Goal: Task Accomplishment & Management: Use online tool/utility

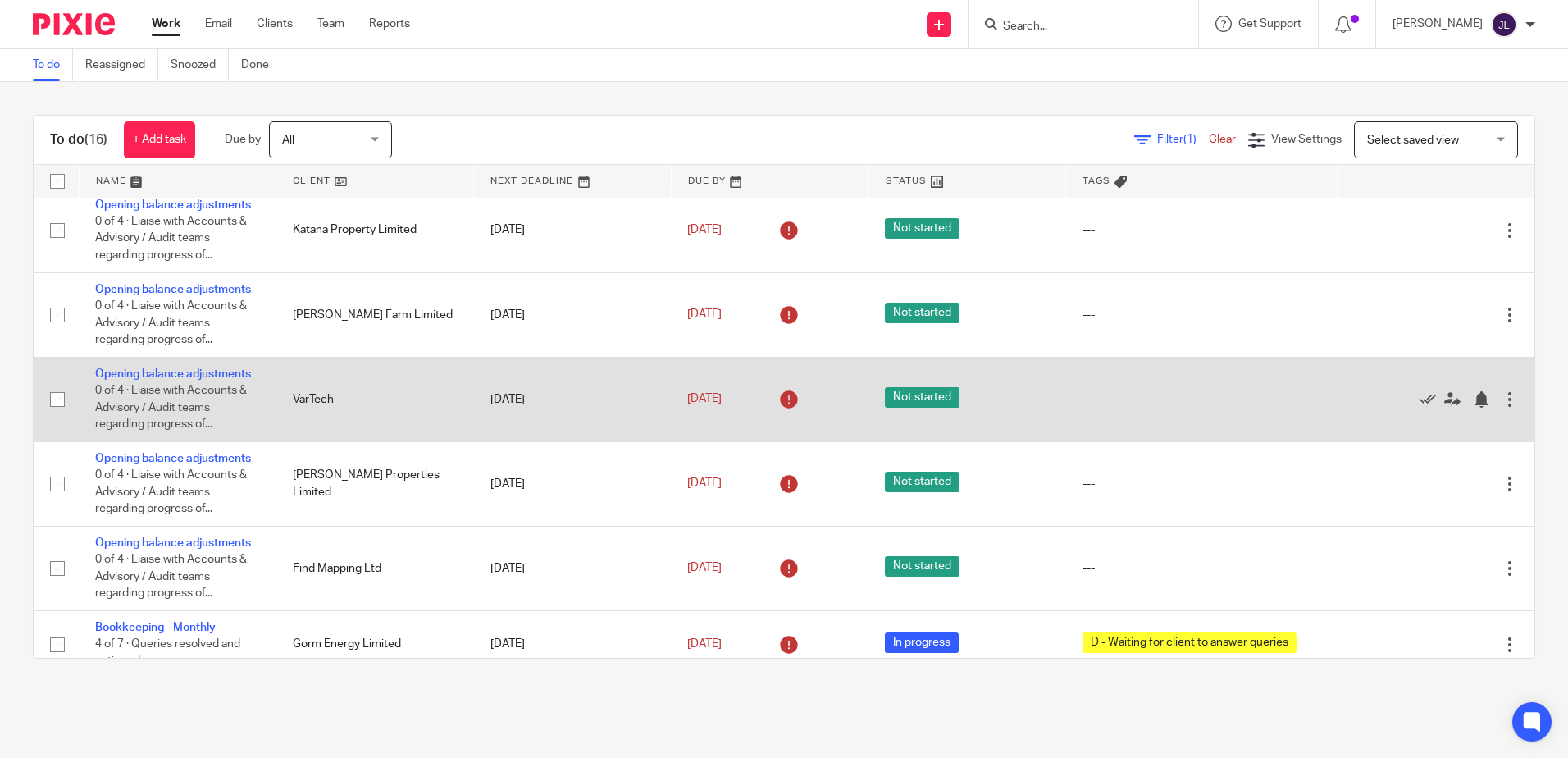
scroll to position [328, 0]
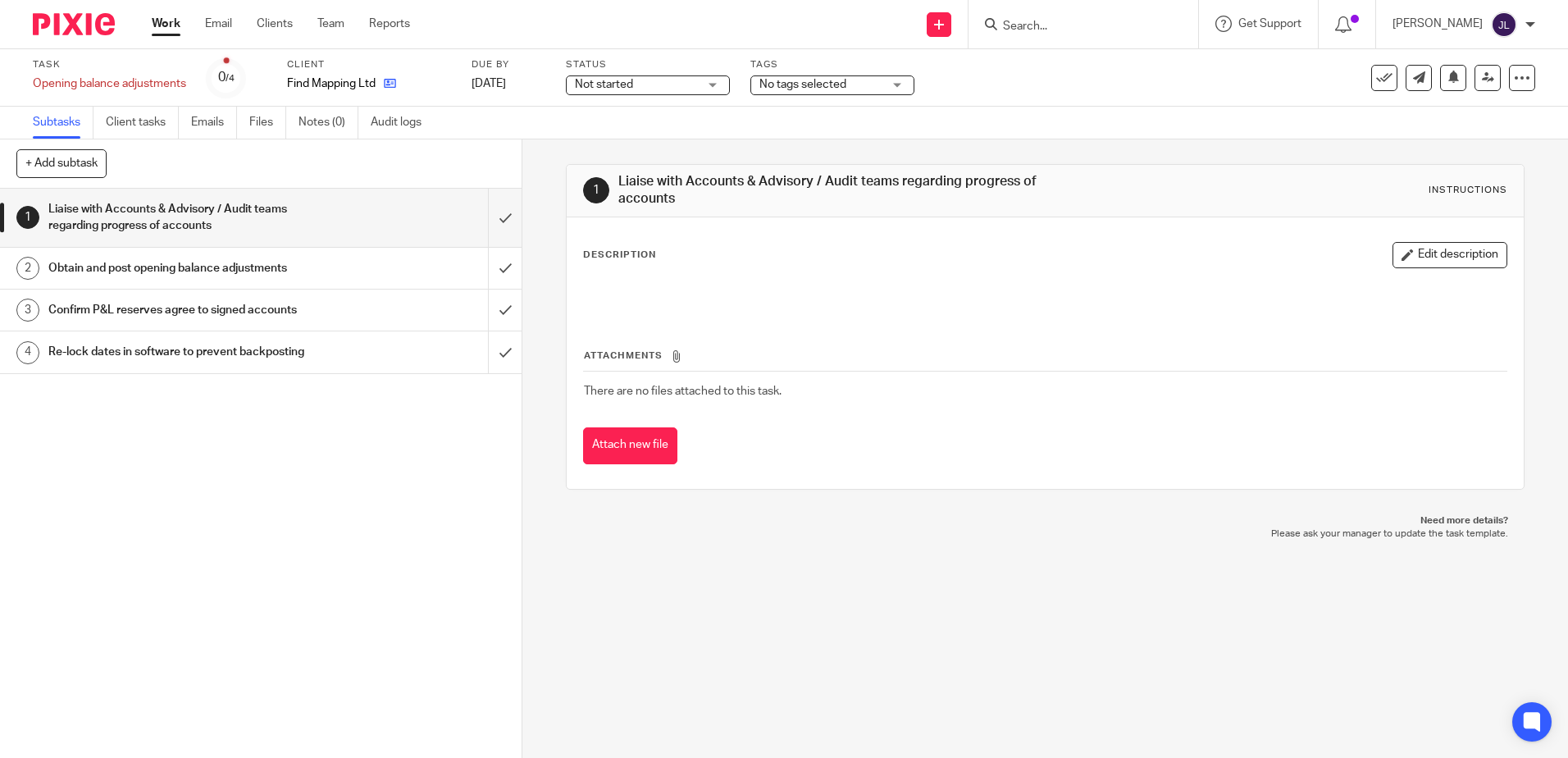
click at [384, 83] on link at bounding box center [386, 83] width 21 height 17
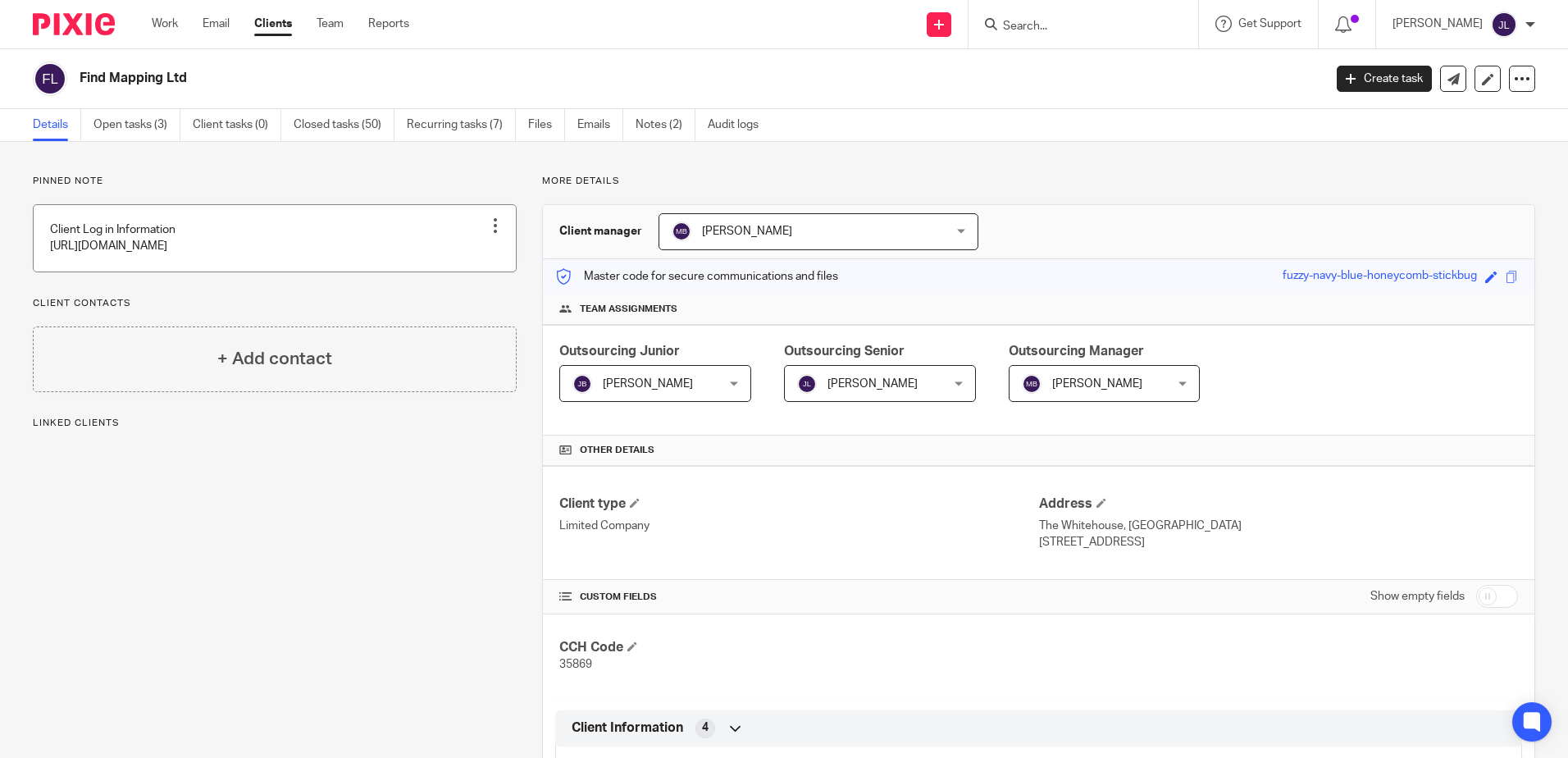
drag, startPoint x: 0, startPoint y: 0, endPoint x: 267, endPoint y: 242, distance: 360.4
click at [267, 242] on link at bounding box center [275, 239] width 482 height 67
